Goal: Information Seeking & Learning: Check status

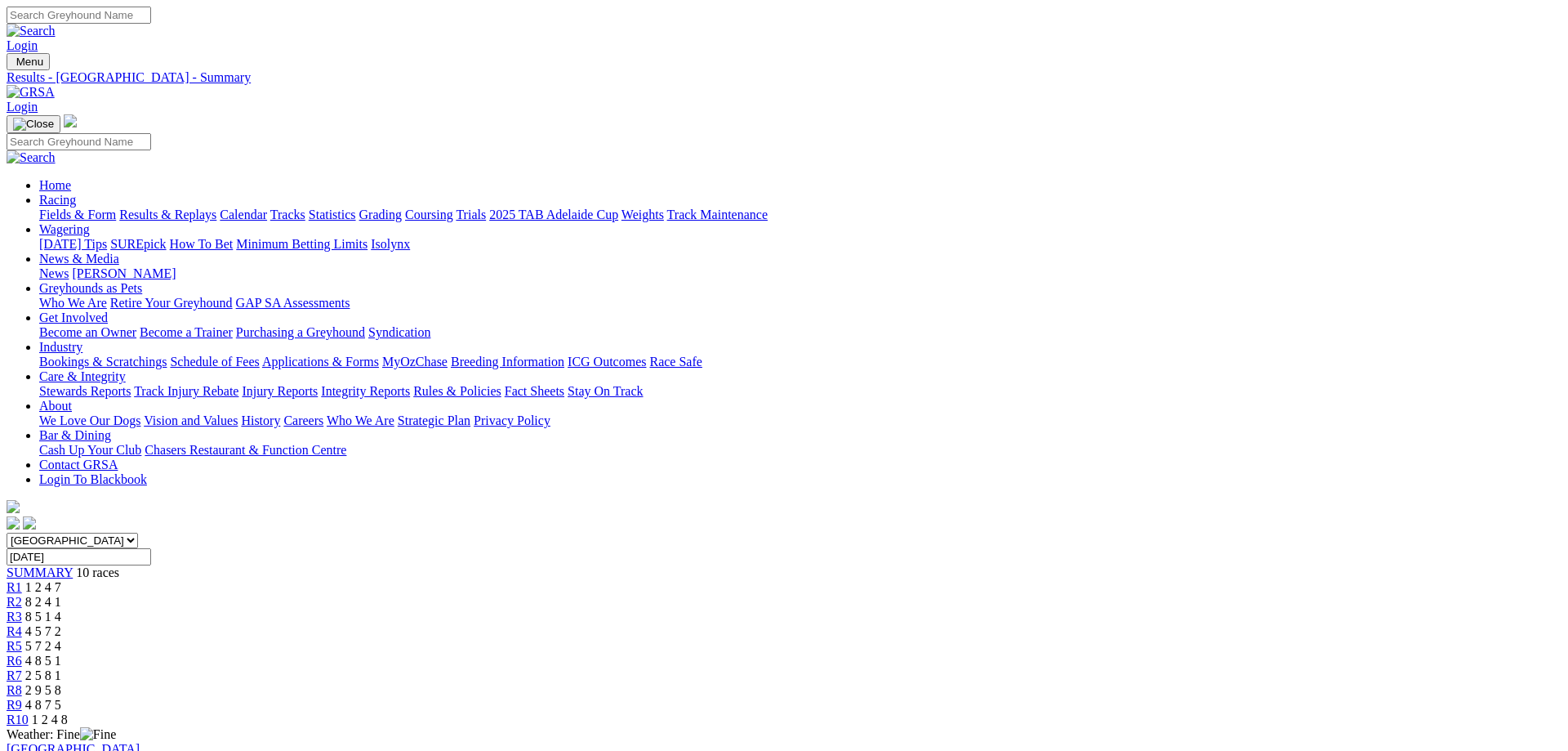
click at [216, 208] on link "Results & Replays" at bounding box center [168, 214] width 97 height 14
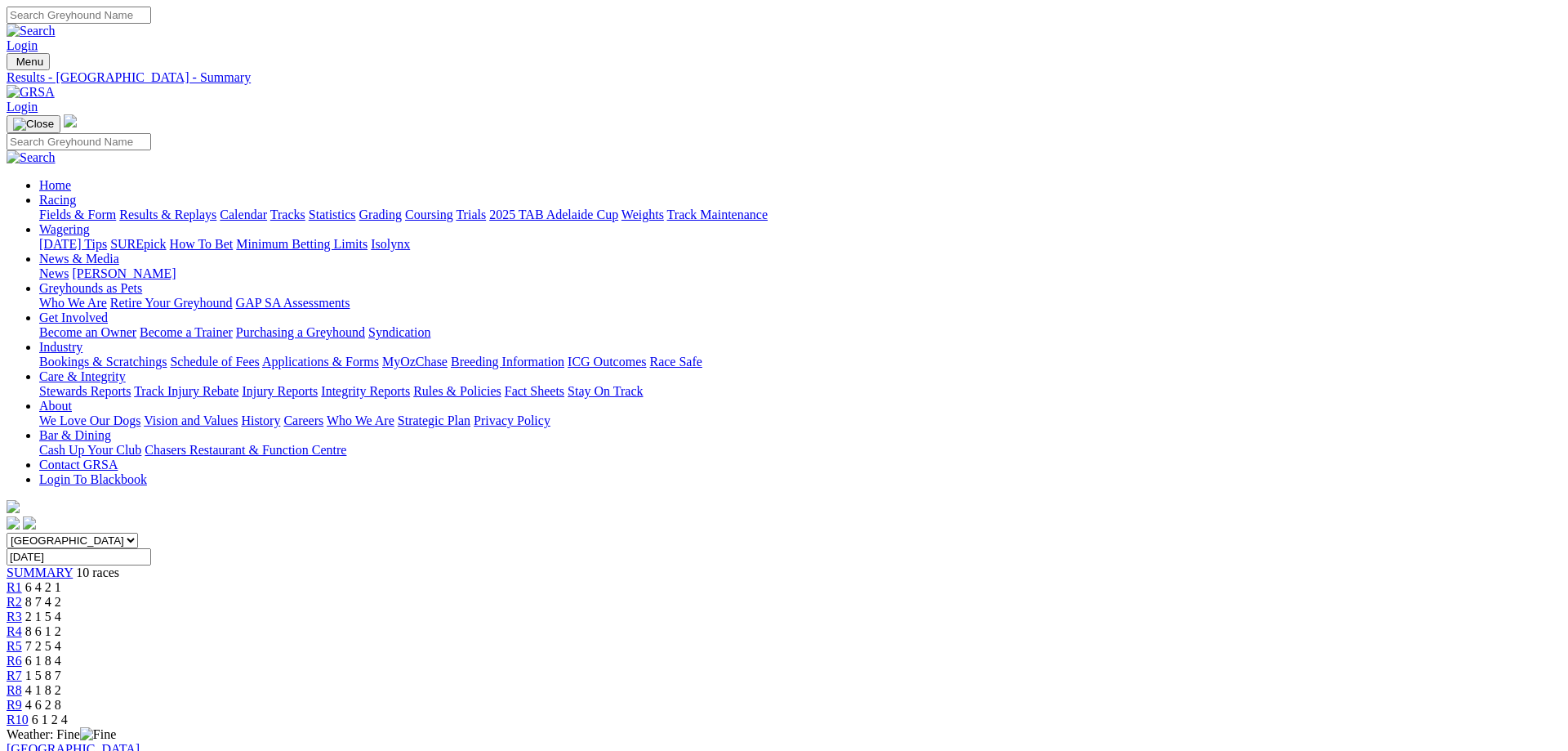
click at [216, 208] on link "Results & Replays" at bounding box center [168, 214] width 97 height 14
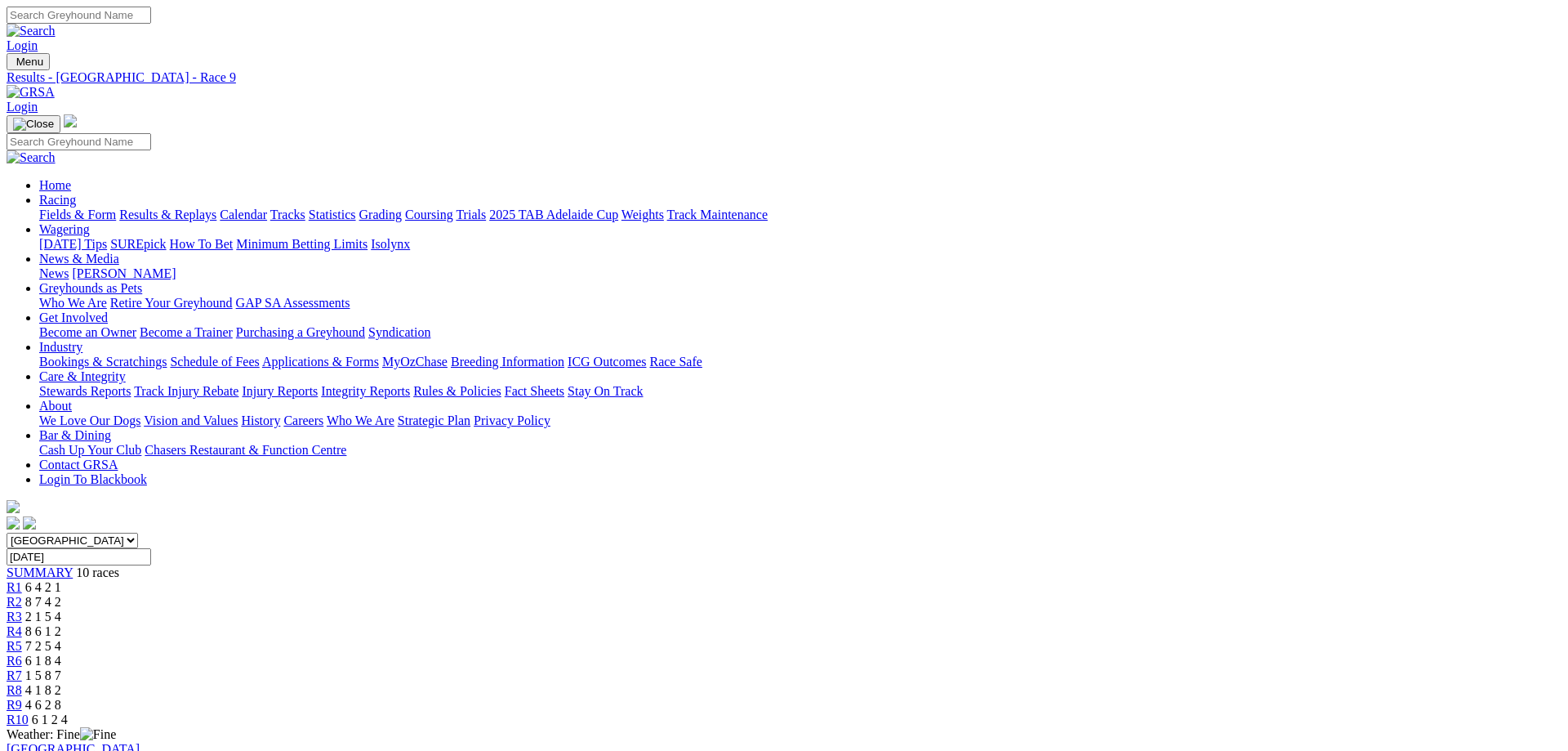
click at [22, 638] on span "R5" at bounding box center [15, 645] width 16 height 14
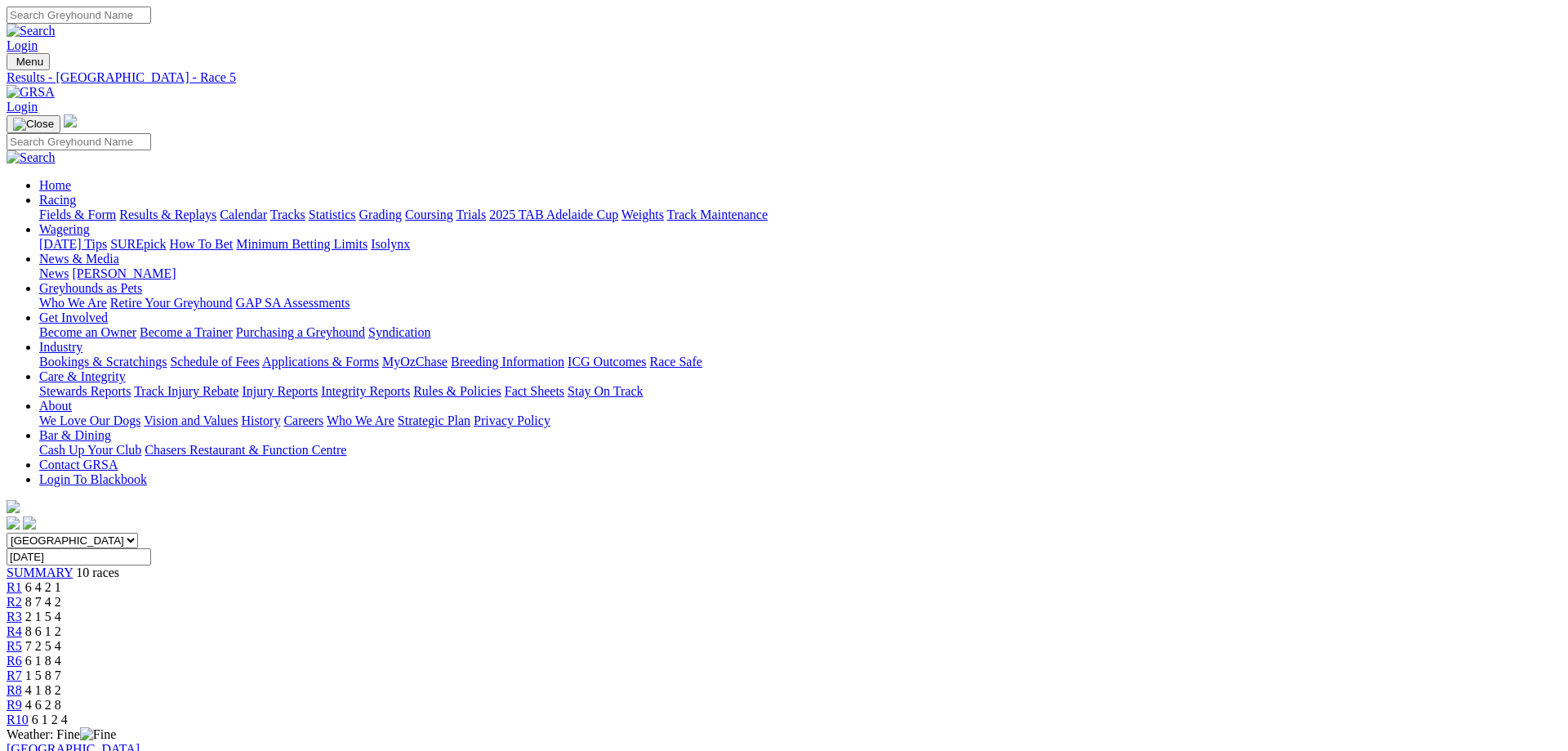
click at [216, 208] on link "Results & Replays" at bounding box center [168, 214] width 97 height 14
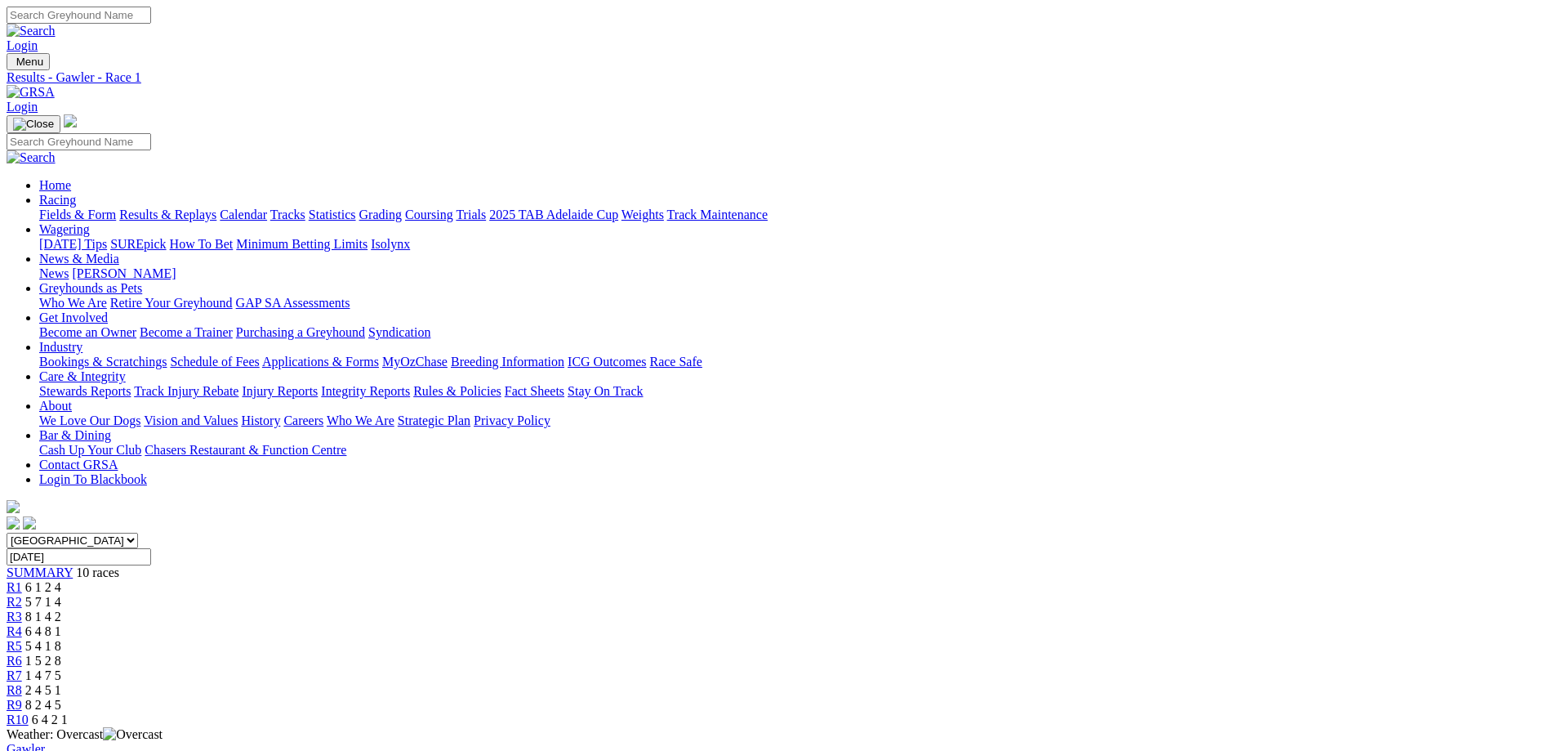
click at [22, 595] on span "R2" at bounding box center [15, 602] width 16 height 14
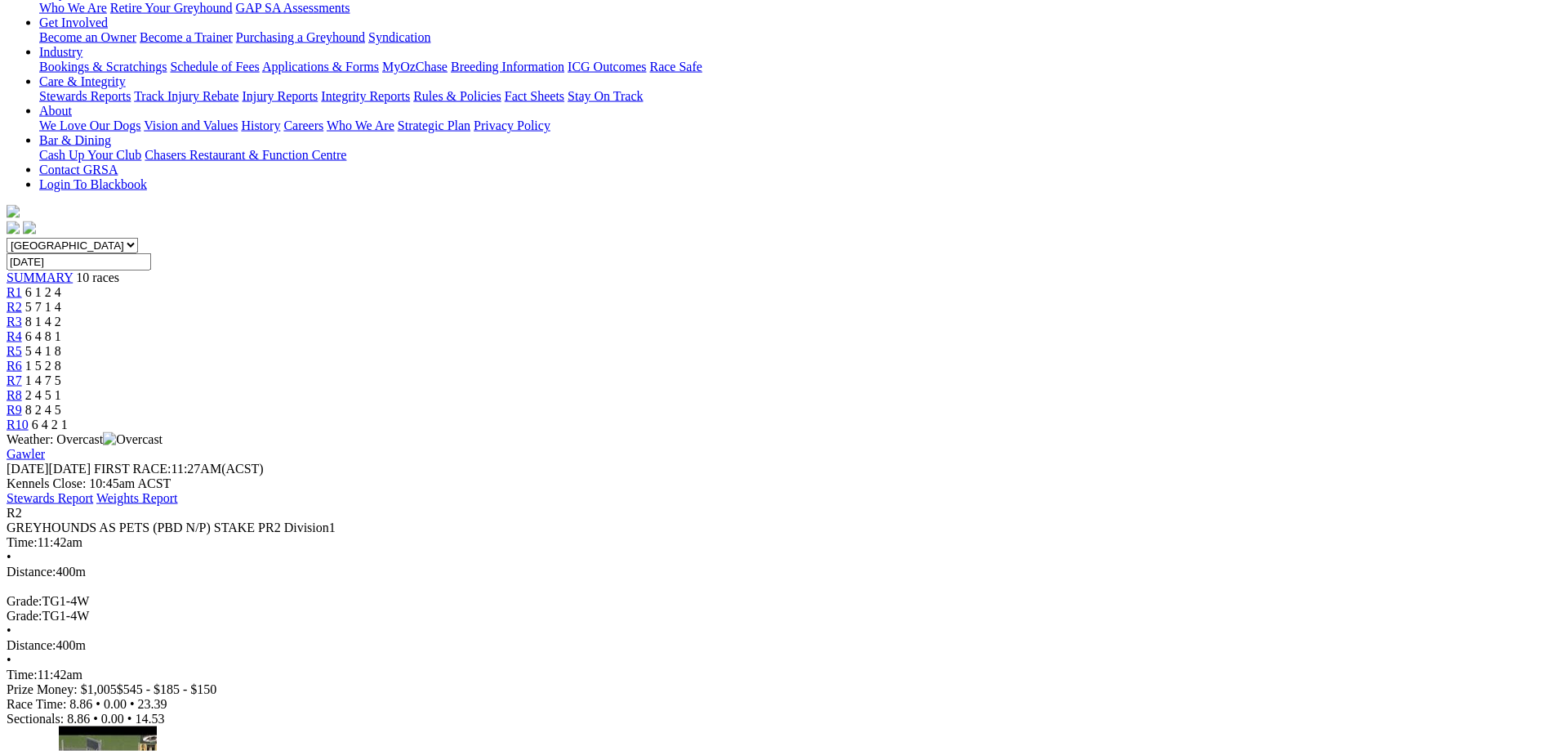
scroll to position [250, 0]
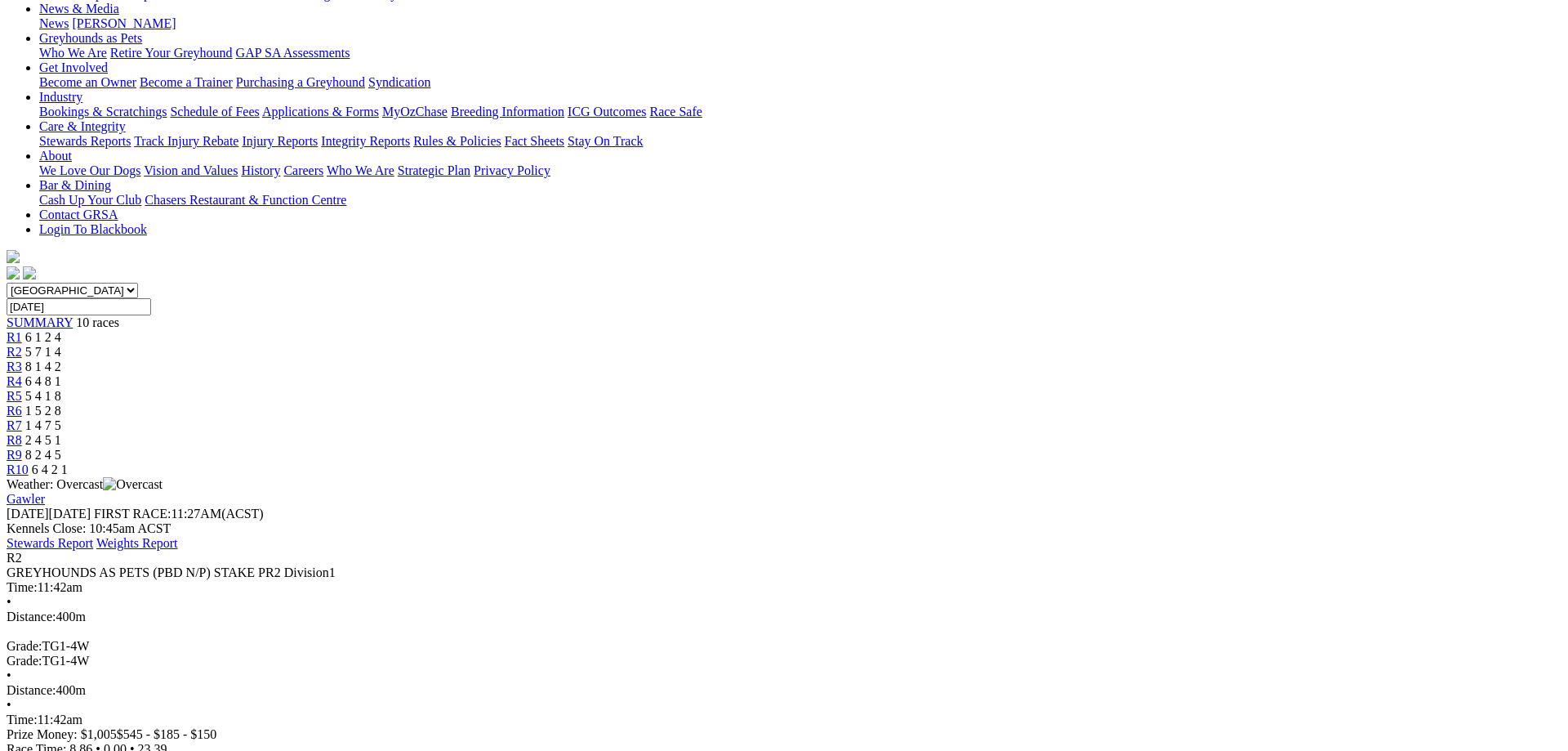
click at [61, 359] on span "8 1 4 2" at bounding box center [43, 366] width 36 height 14
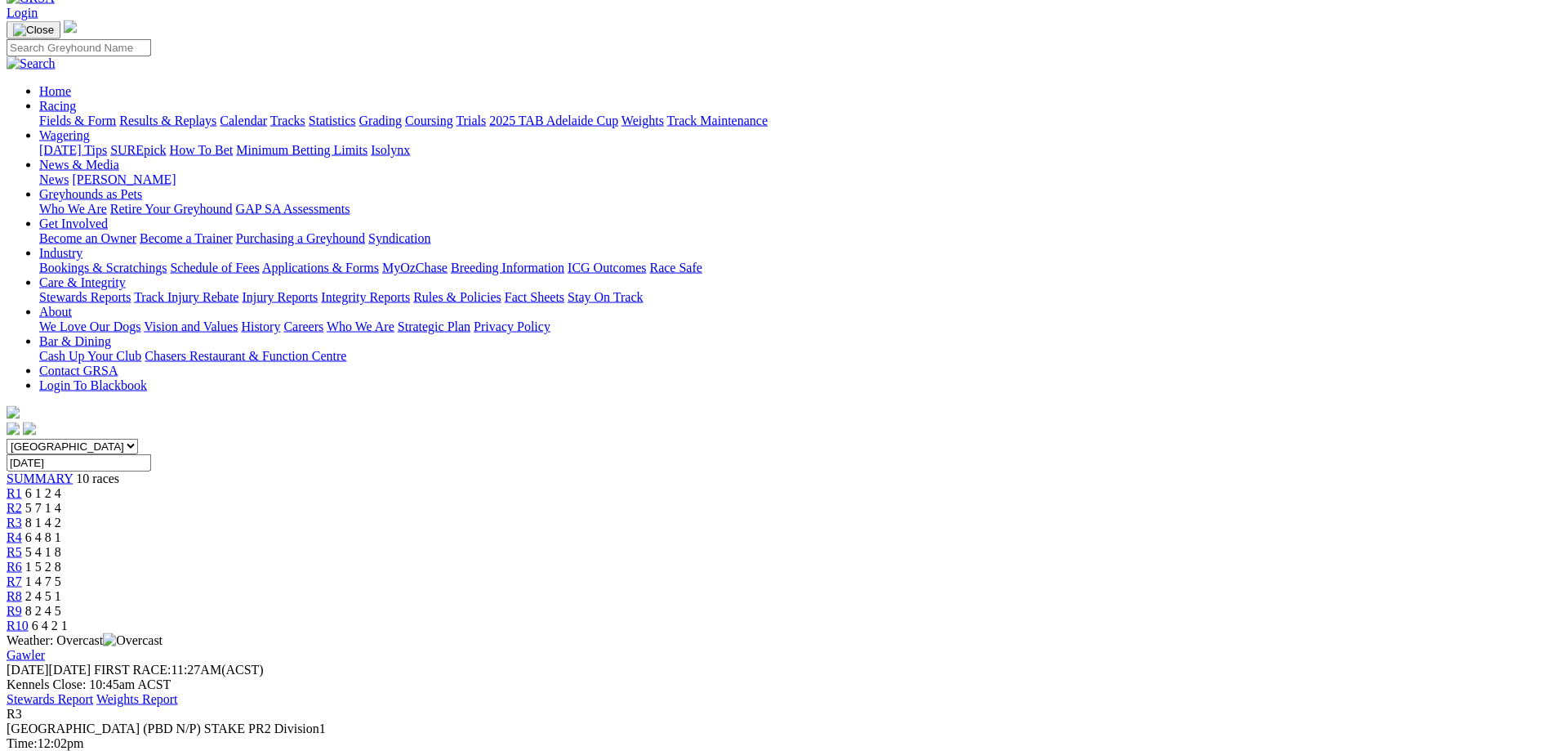
scroll to position [83, 0]
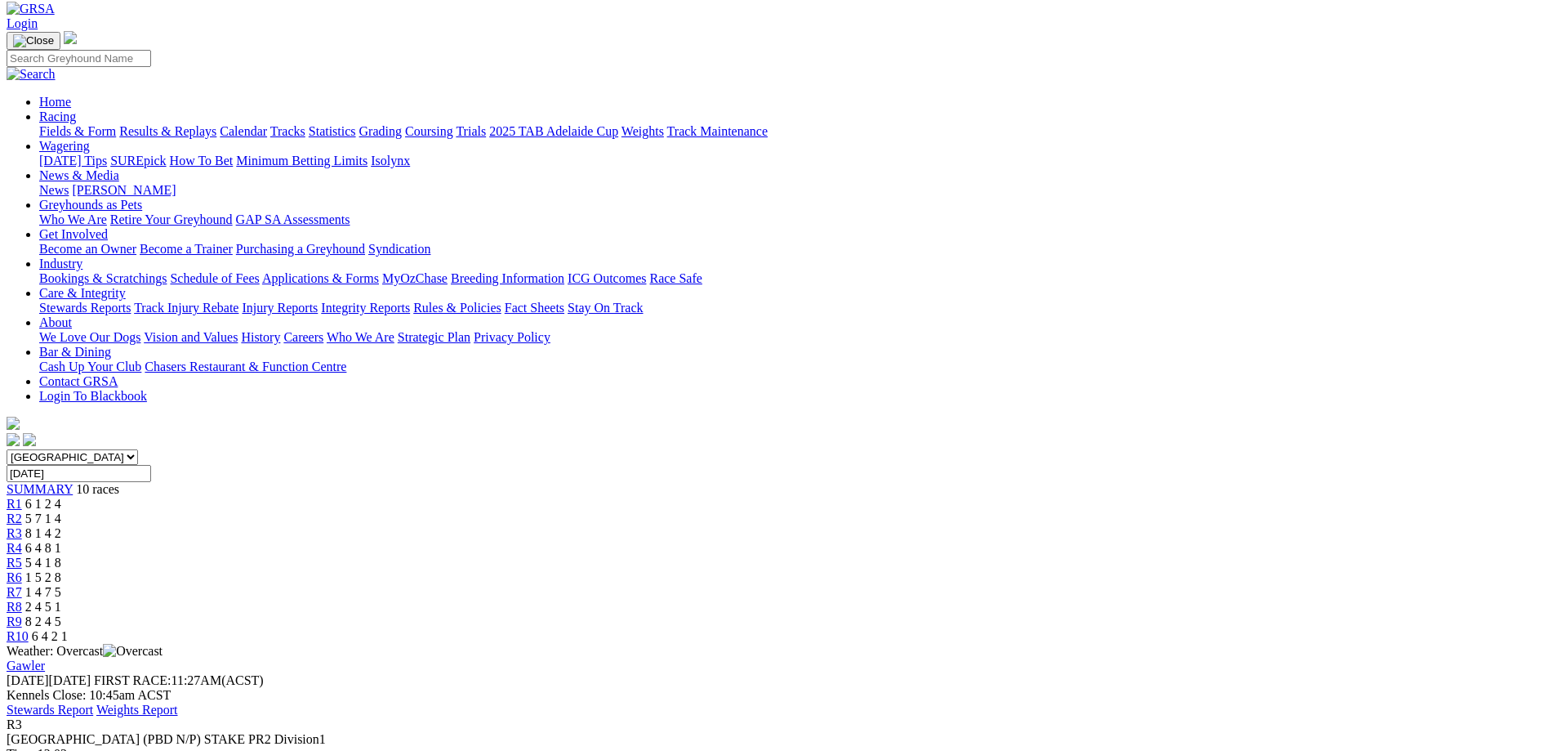
click at [61, 540] on span "6 4 8 1" at bounding box center [43, 547] width 36 height 14
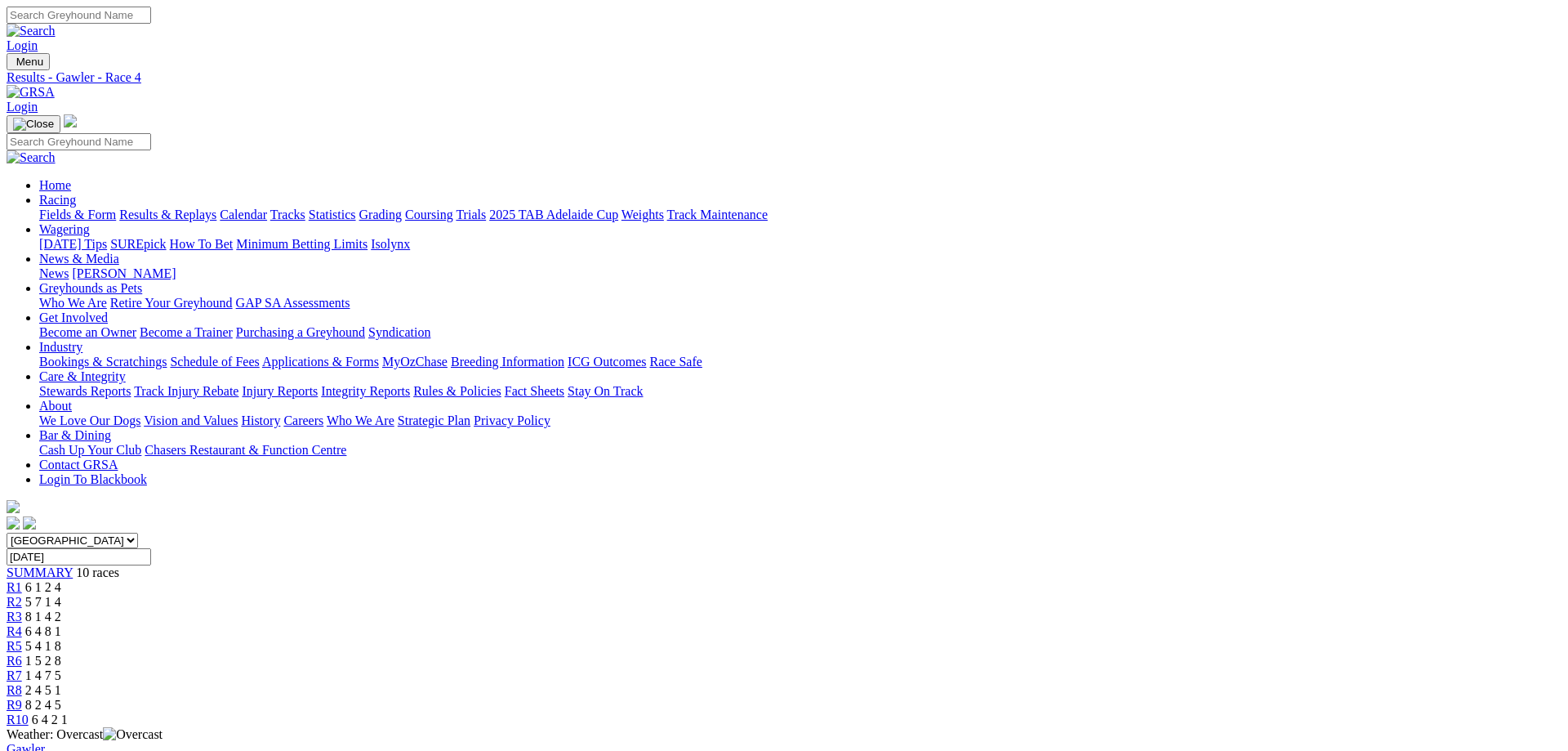
click at [22, 638] on link "R5" at bounding box center [15, 645] width 16 height 14
click at [865, 653] on div "R6 1 5 2 8" at bounding box center [784, 660] width 1555 height 15
click at [22, 669] on link "R7" at bounding box center [15, 675] width 16 height 14
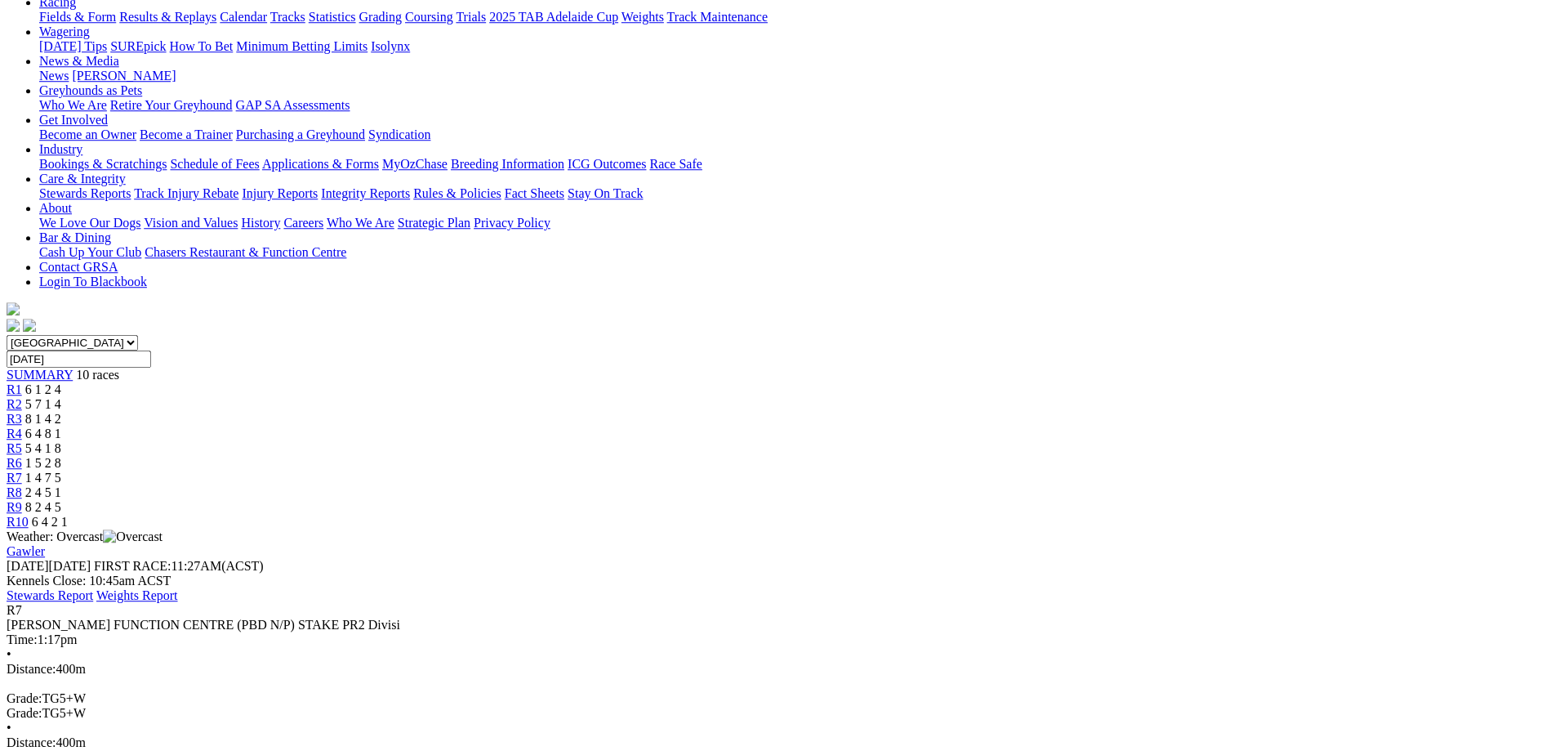
scroll to position [167, 0]
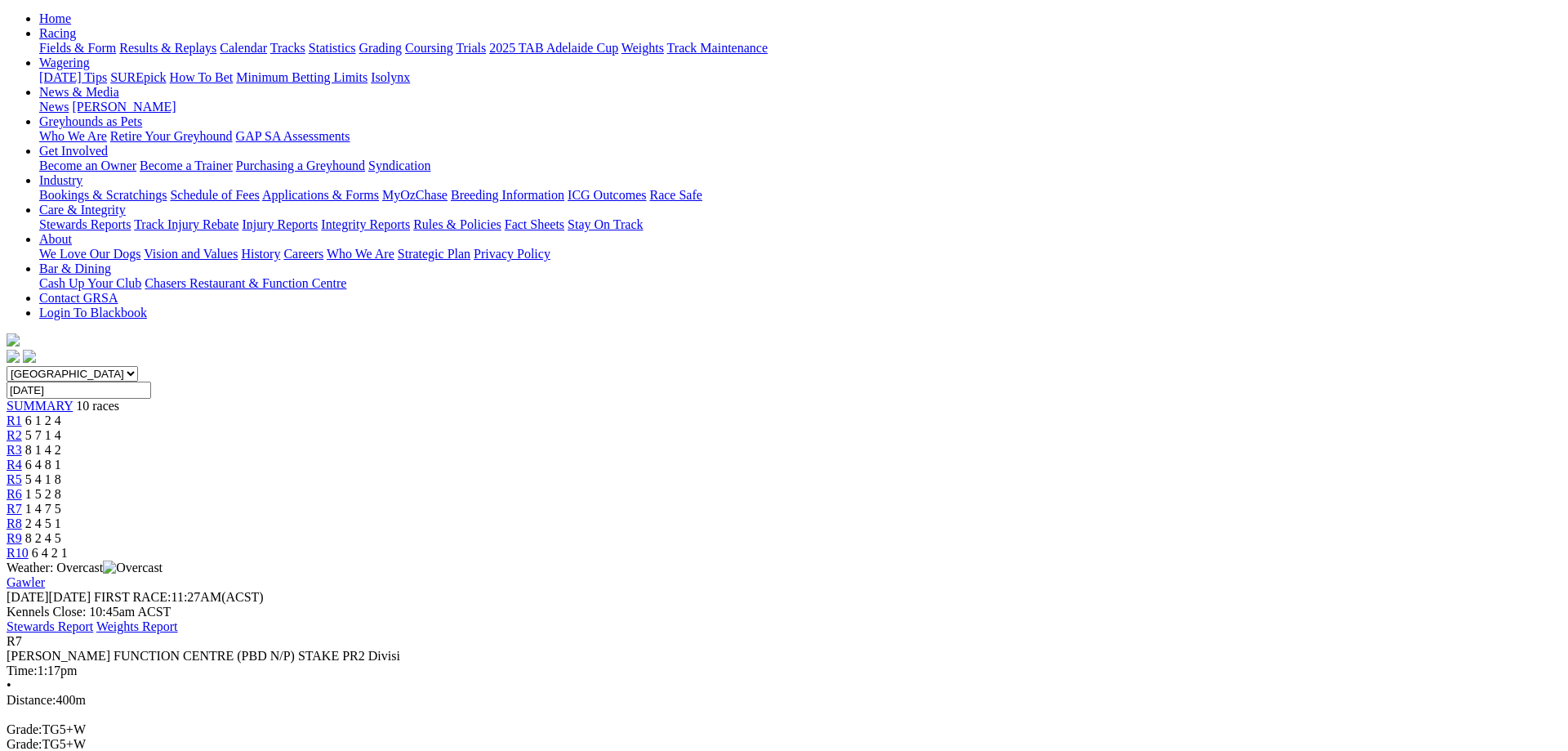
click at [22, 516] on span "R8" at bounding box center [15, 523] width 16 height 14
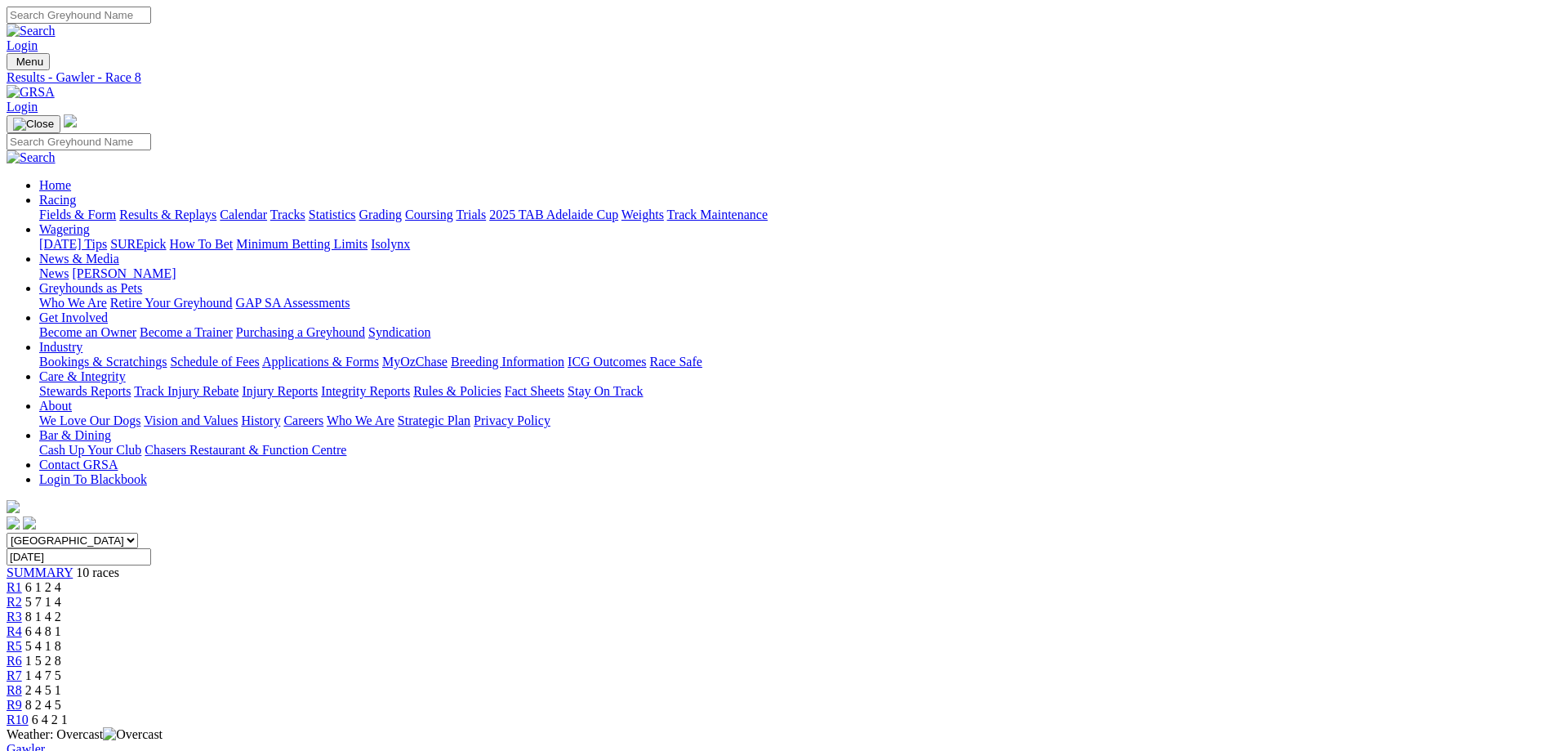
click at [22, 698] on link "R9" at bounding box center [15, 704] width 16 height 14
click at [1244, 712] on div "R10 6 4 2 1" at bounding box center [784, 719] width 1555 height 15
click at [22, 669] on span "R7" at bounding box center [15, 675] width 16 height 14
click at [22, 595] on link "R2" at bounding box center [15, 602] width 16 height 14
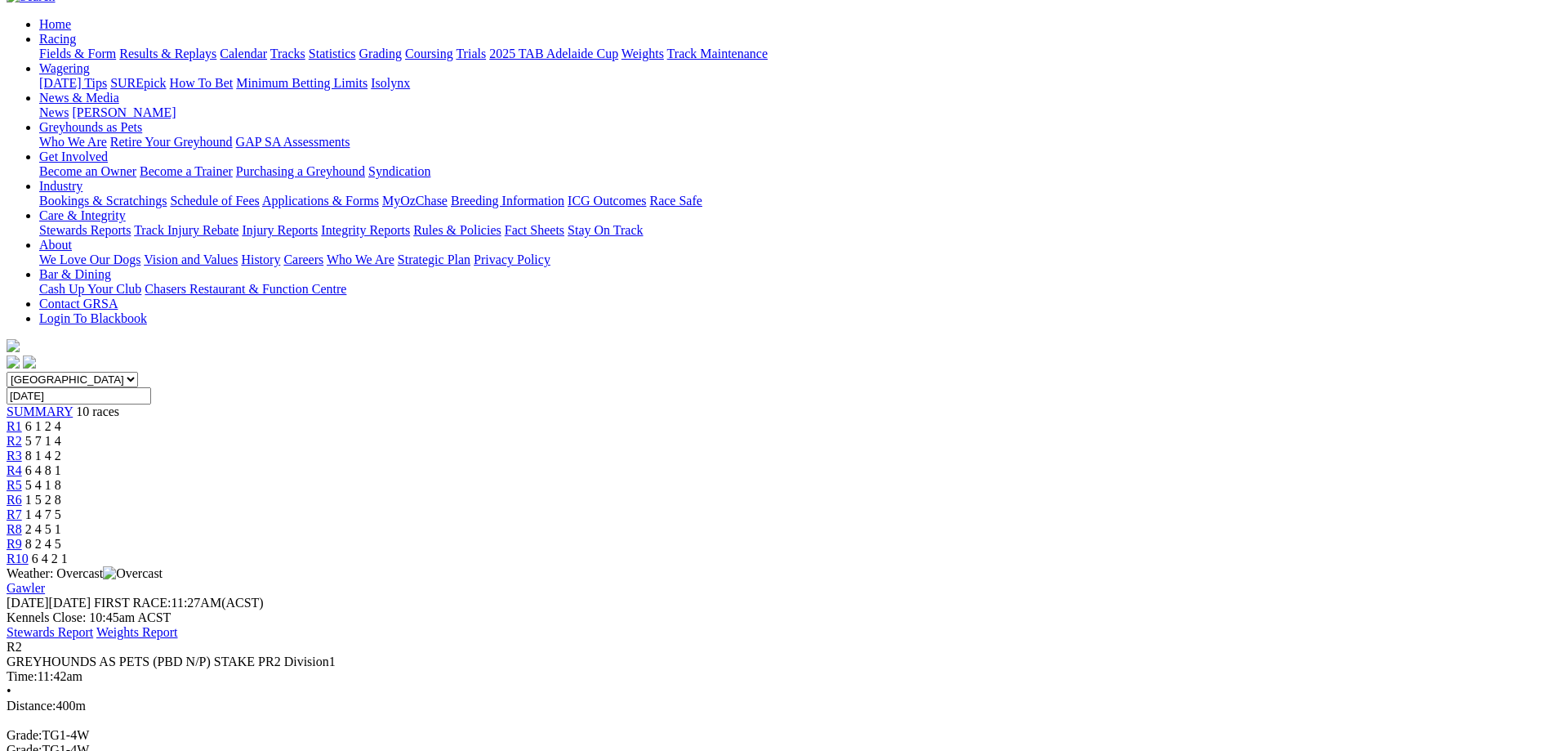
scroll to position [167, 0]
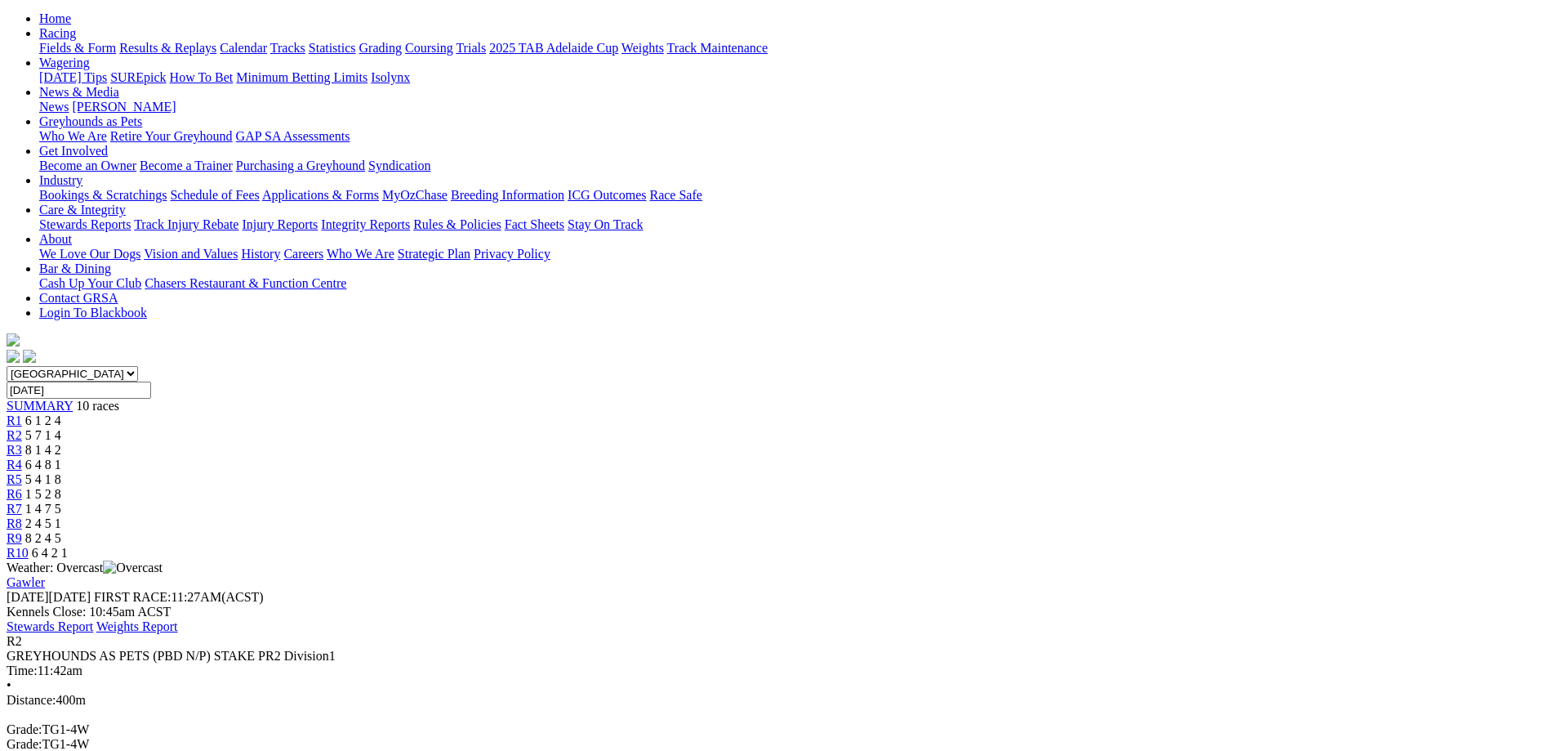
click at [61, 502] on span "1 4 7 5" at bounding box center [43, 508] width 36 height 14
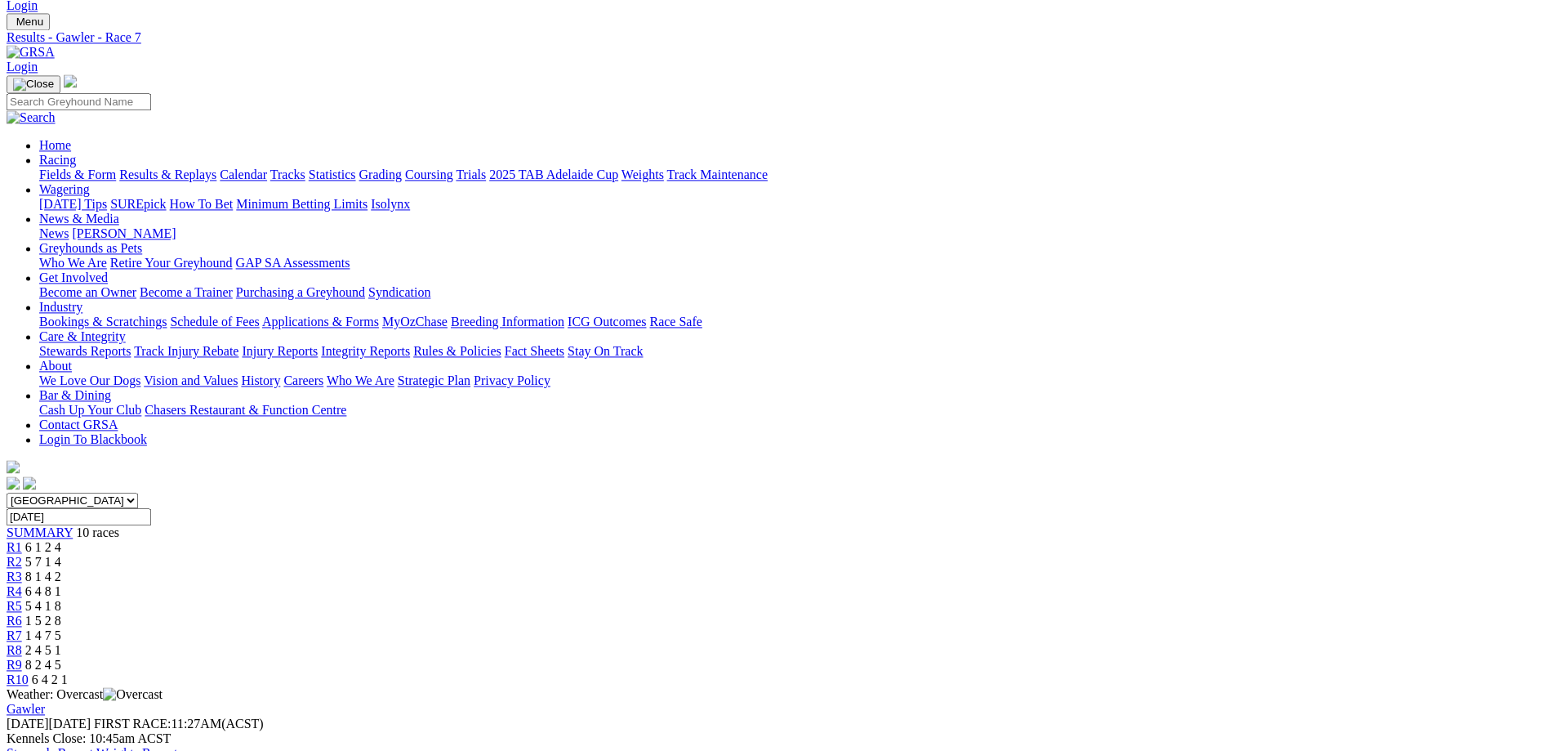
scroll to position [83, 0]
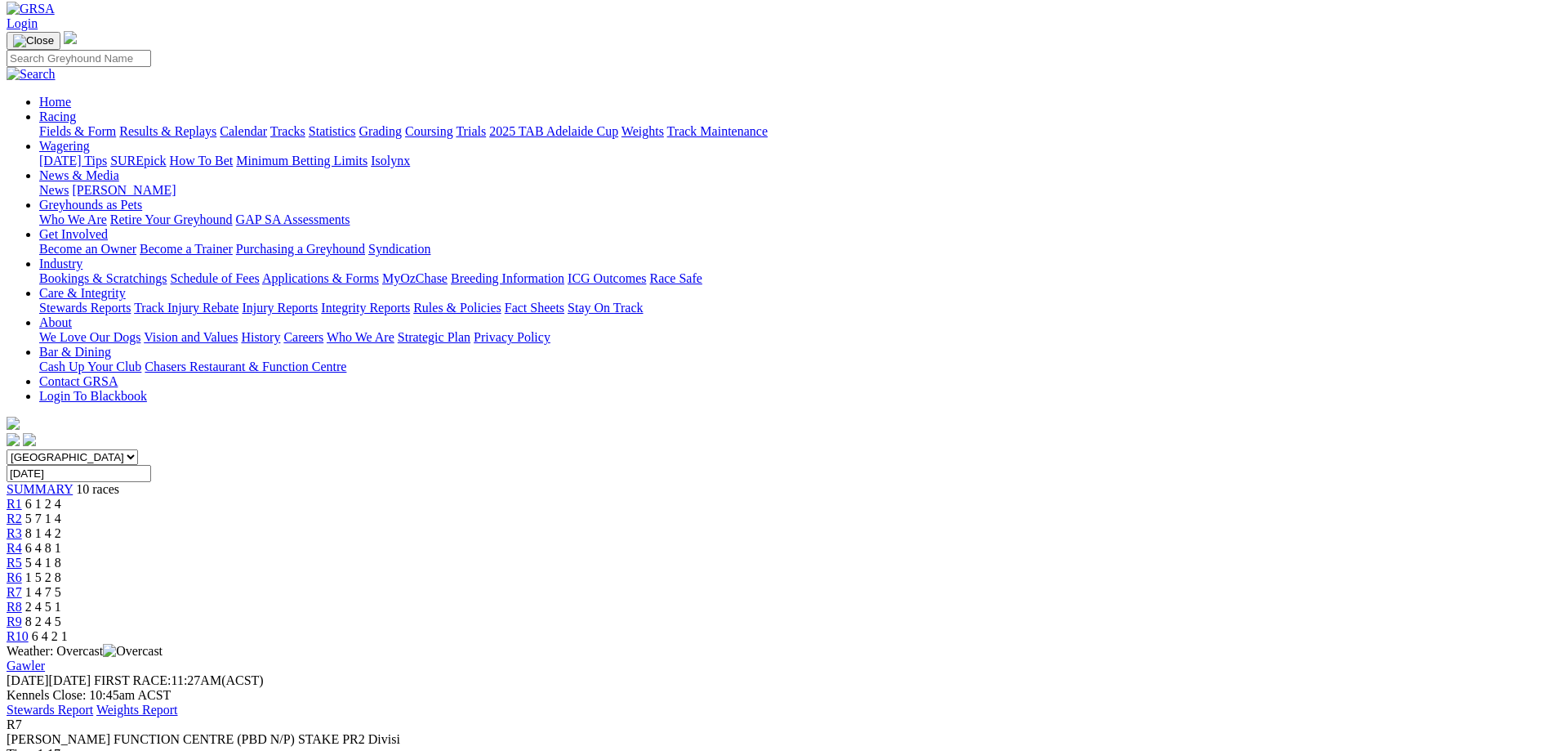
click at [216, 124] on link "Results & Replays" at bounding box center [168, 131] width 97 height 14
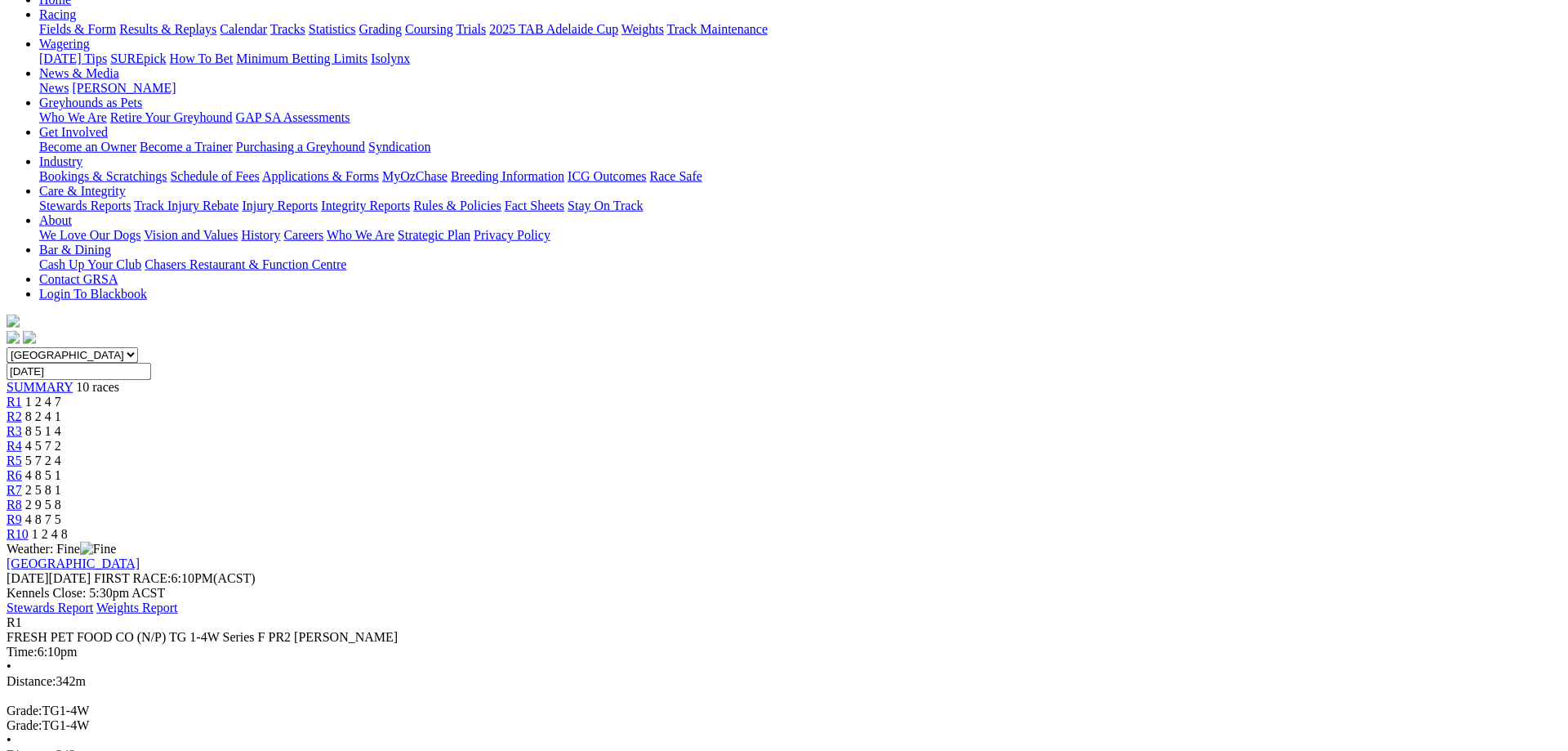
scroll to position [167, 0]
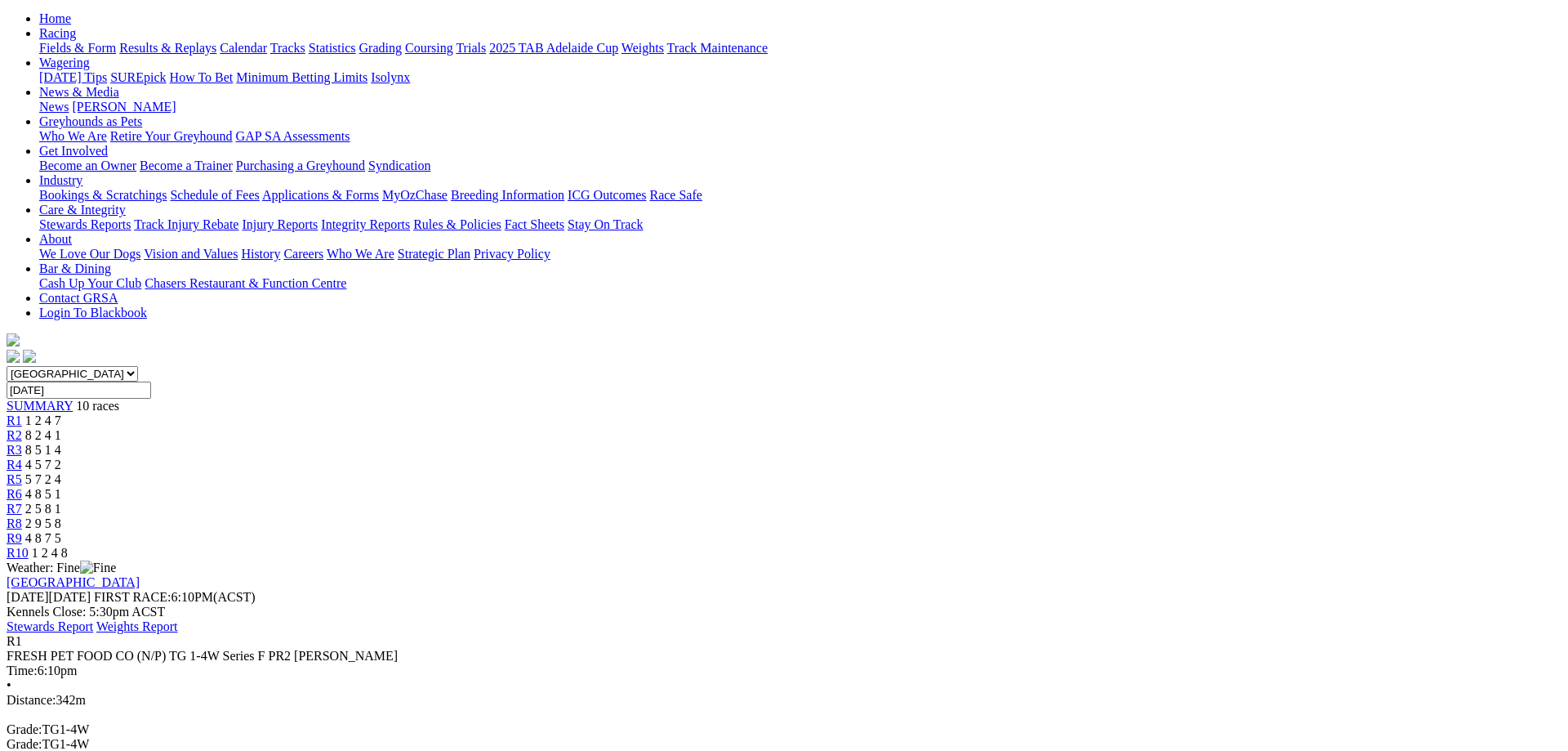
click at [22, 428] on span "R2" at bounding box center [15, 435] width 16 height 14
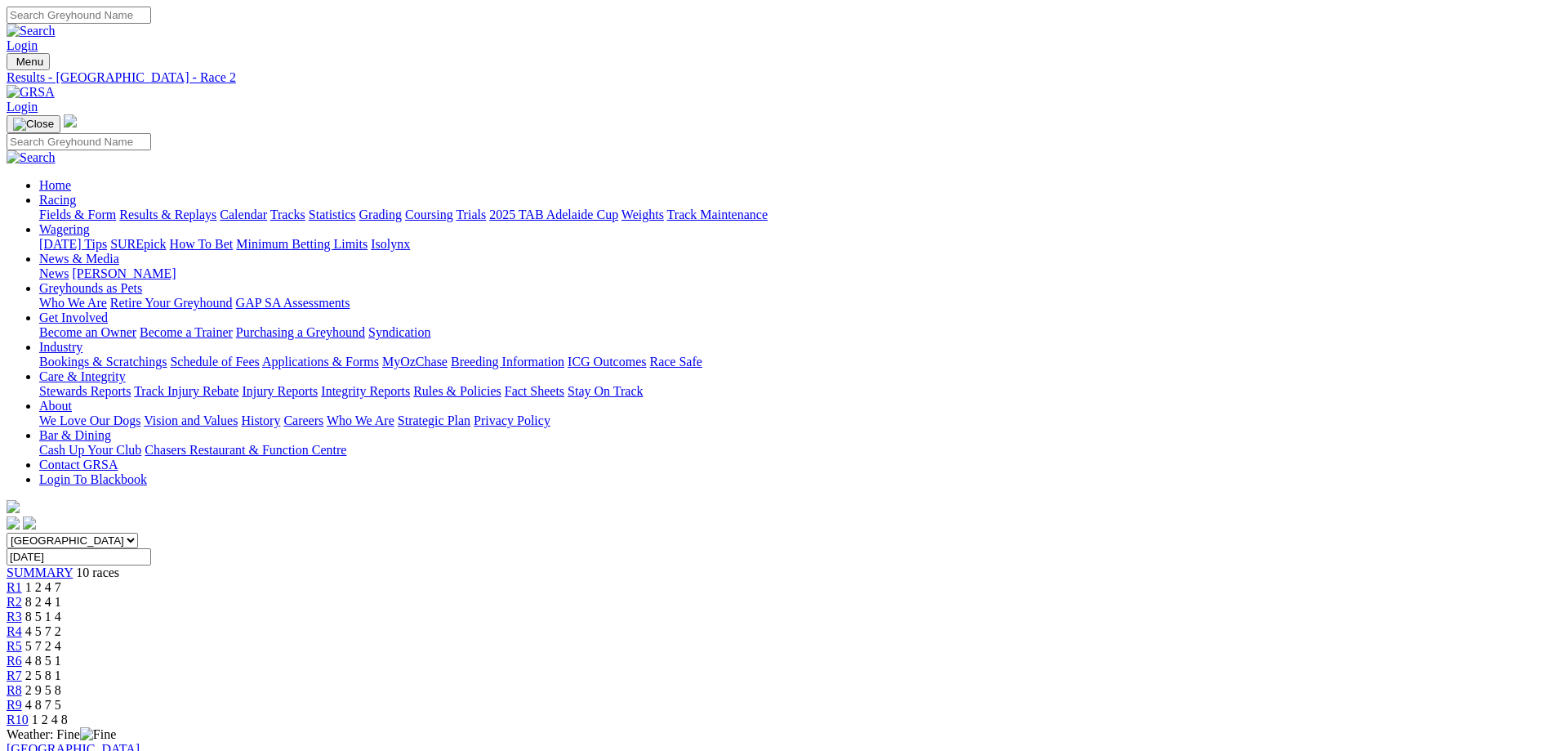
click at [22, 609] on span "R3" at bounding box center [15, 616] width 16 height 14
click at [22, 624] on link "R4" at bounding box center [15, 631] width 16 height 14
click at [61, 638] on span "5 7 2 4" at bounding box center [43, 645] width 36 height 14
click at [22, 653] on link "R6" at bounding box center [15, 660] width 16 height 14
click at [961, 669] on div "R7 2 5 8 1" at bounding box center [784, 675] width 1555 height 15
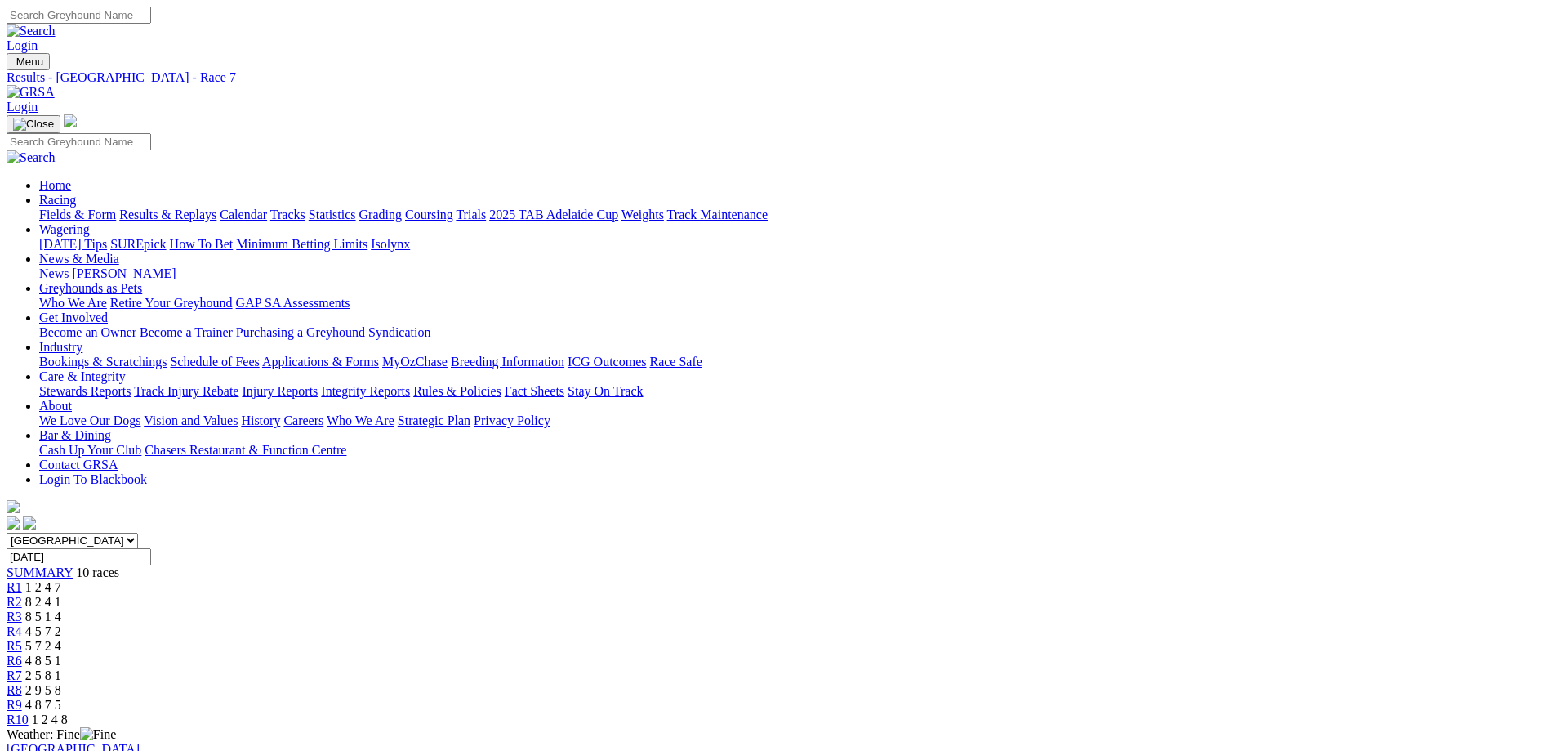
click at [1084, 683] on div "R8 2 9 5 8" at bounding box center [784, 690] width 1555 height 15
click at [22, 698] on span "R9" at bounding box center [15, 704] width 16 height 14
click at [1250, 712] on div "R10 1 2 4 8" at bounding box center [784, 719] width 1555 height 15
click at [116, 208] on link "Fields & Form" at bounding box center [77, 214] width 77 height 14
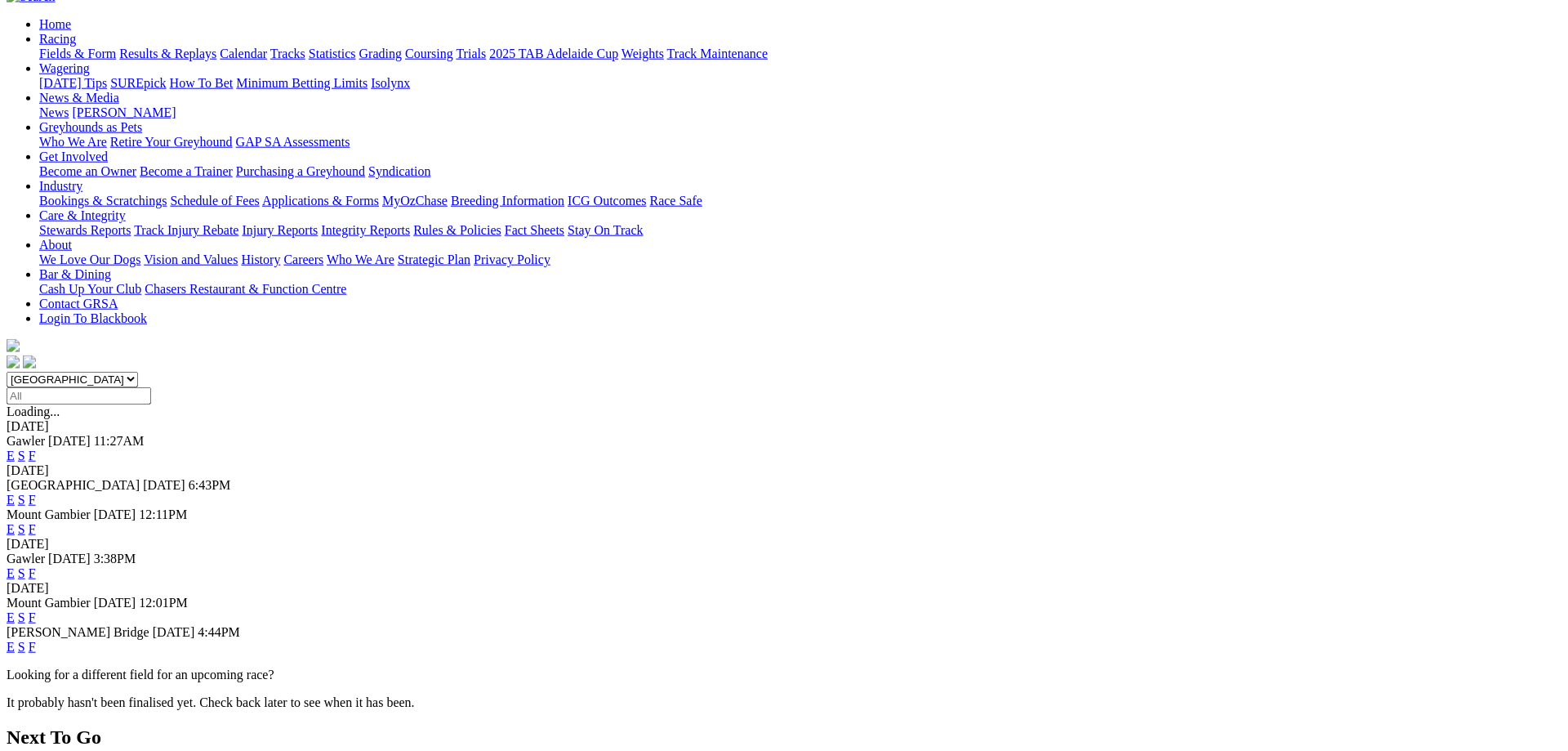
scroll to position [167, 0]
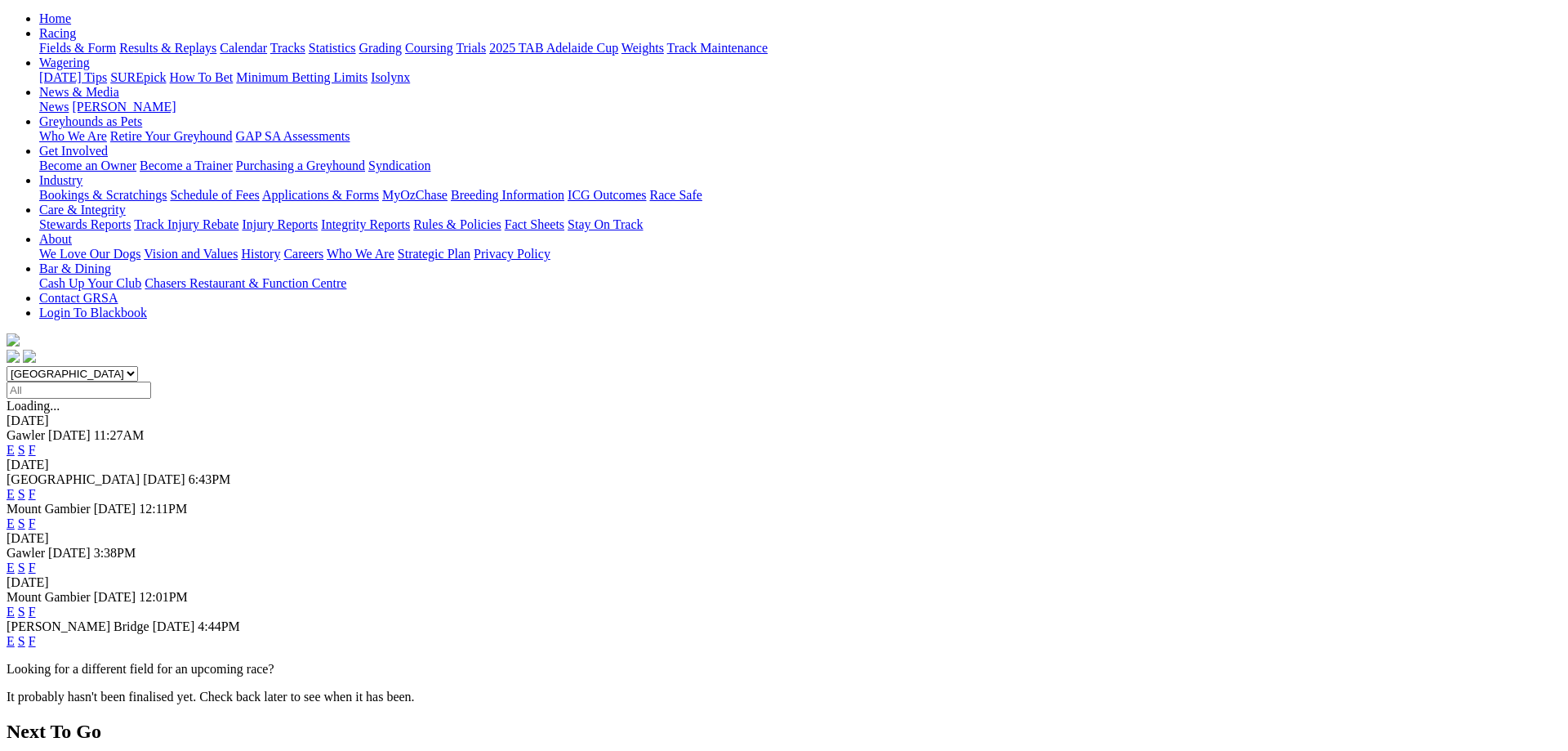
click at [36, 561] on link "F" at bounding box center [32, 568] width 8 height 14
